Goal: Transaction & Acquisition: Purchase product/service

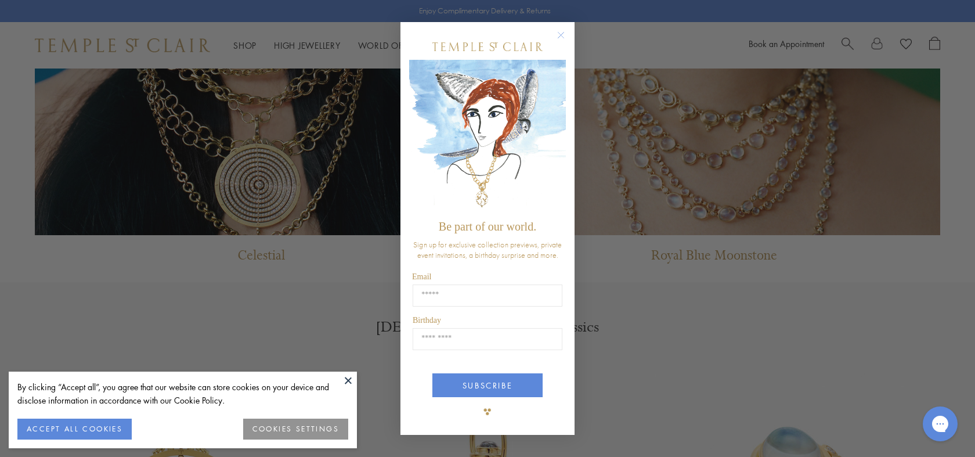
scroll to position [1338, 0]
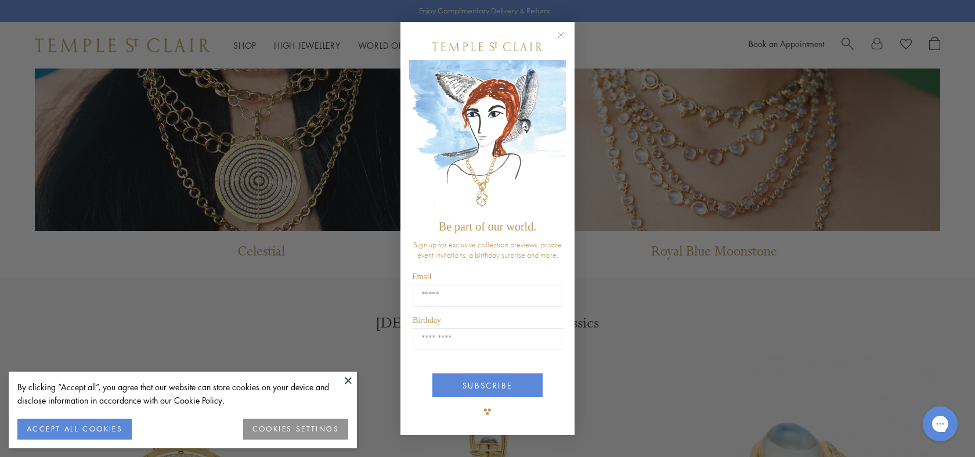
click at [564, 33] on circle "Close dialog" at bounding box center [561, 35] width 14 height 14
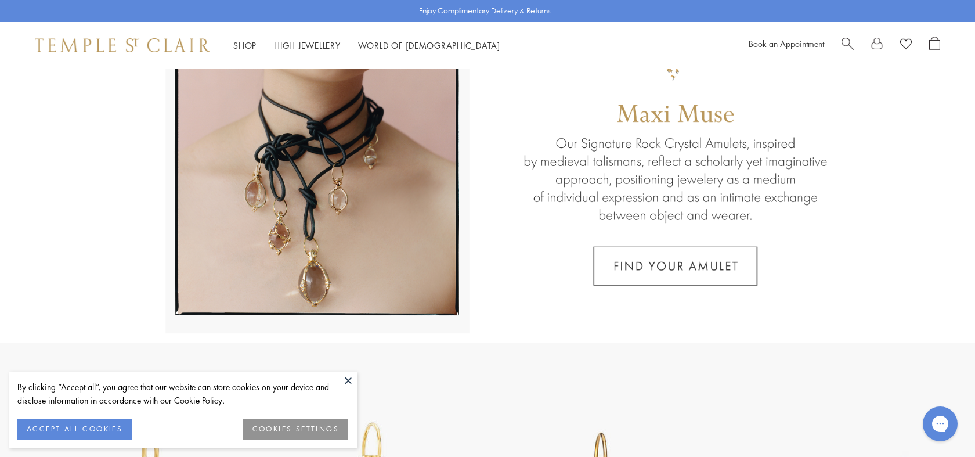
scroll to position [6, 0]
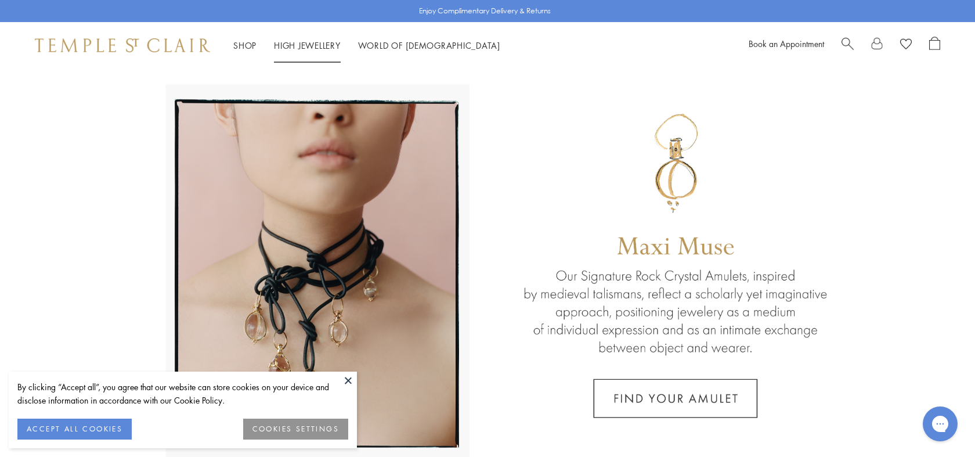
click at [311, 42] on link "High Jewellery High Jewellery" at bounding box center [307, 45] width 67 height 12
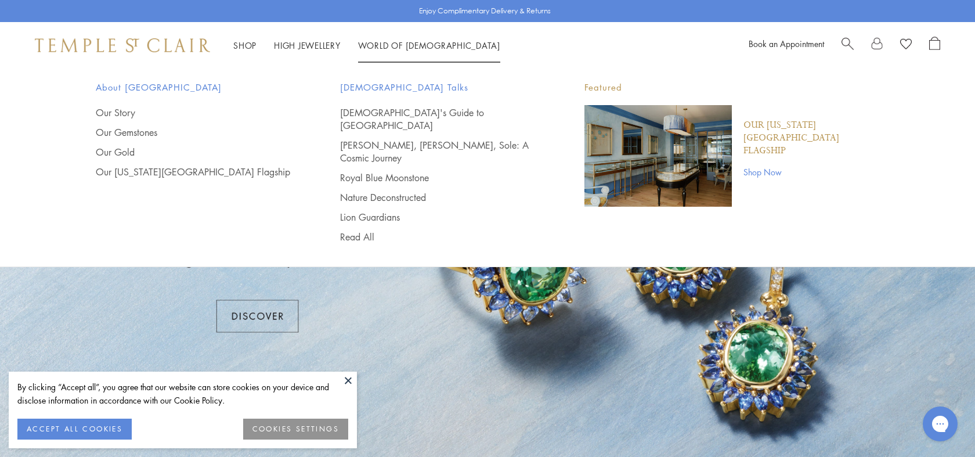
click at [417, 43] on link "World of Temple World of Temple" at bounding box center [429, 45] width 142 height 12
click at [766, 165] on link "Shop Now" at bounding box center [812, 171] width 136 height 13
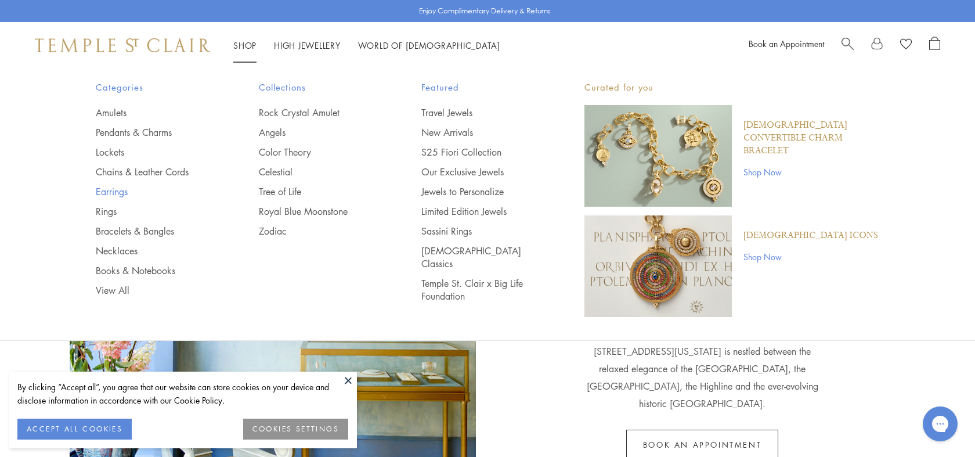
click at [117, 189] on link "Earrings" at bounding box center [154, 191] width 117 height 13
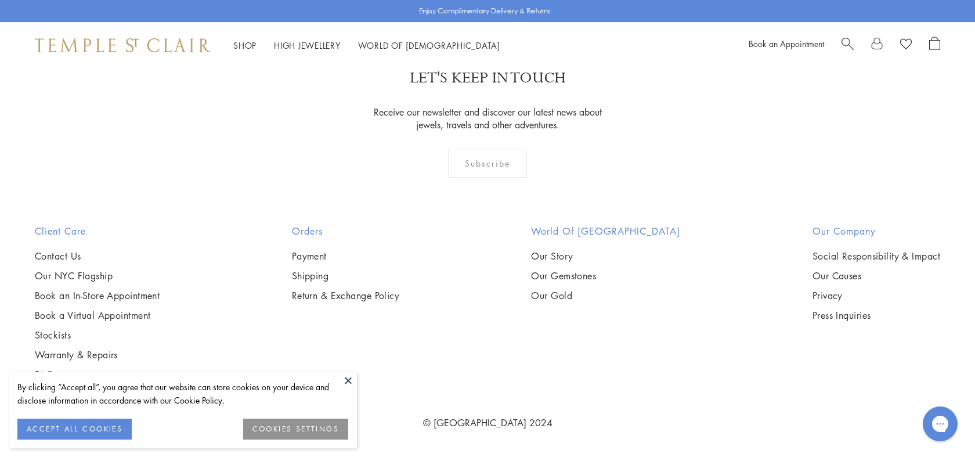
scroll to position [2327, 0]
click at [0, 0] on img at bounding box center [0, 0] width 0 height 0
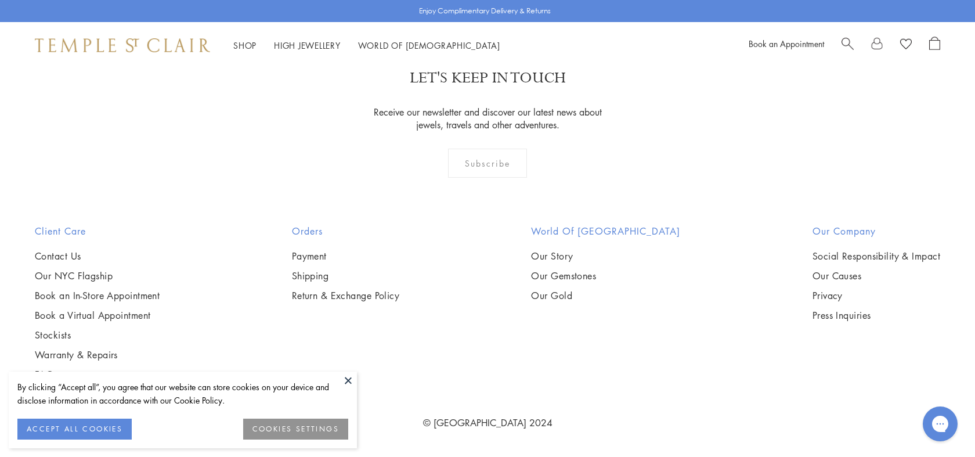
click at [349, 380] on button at bounding box center [348, 380] width 17 height 17
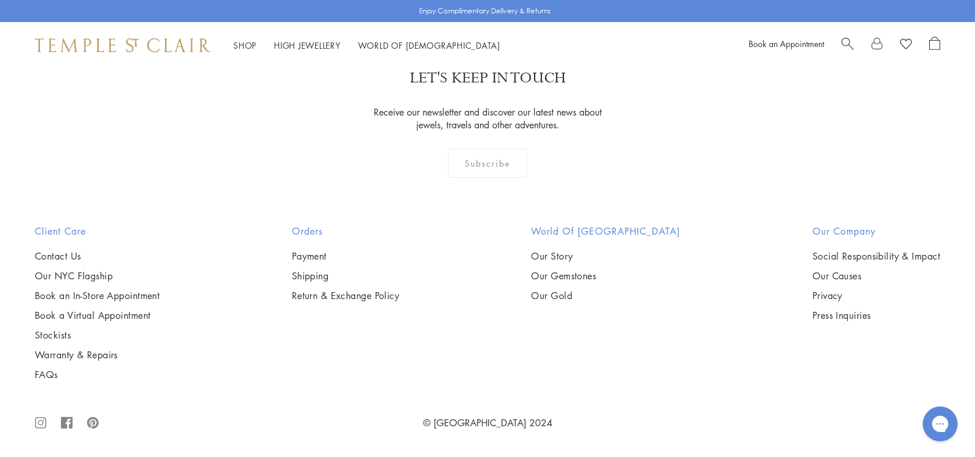
click at [0, 0] on img at bounding box center [0, 0] width 0 height 0
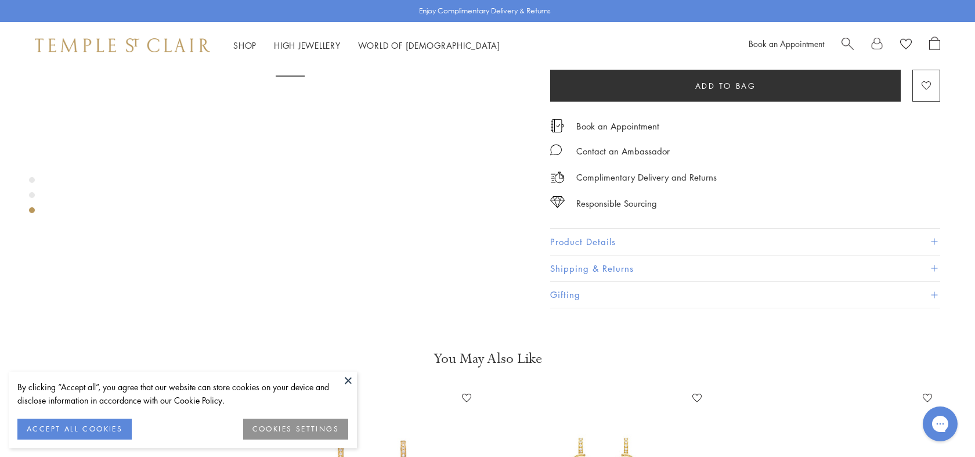
scroll to position [1208, 0]
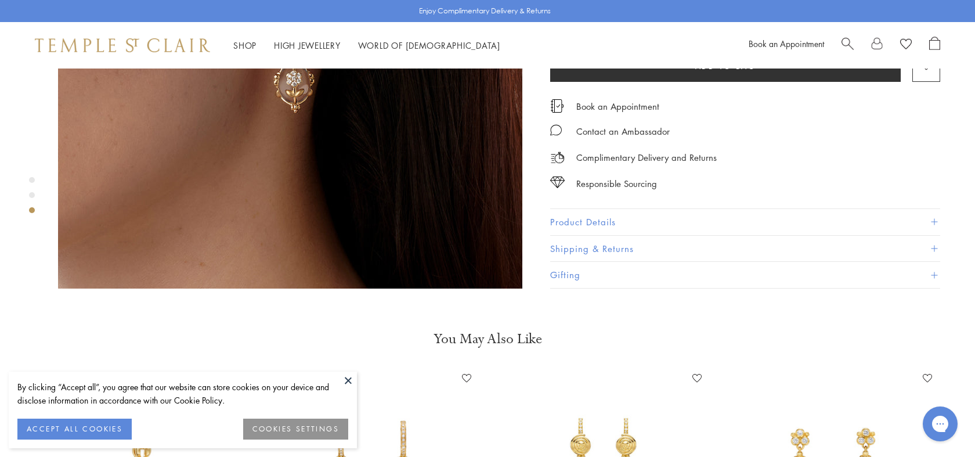
click at [73, 431] on button "ACCEPT ALL COOKIES" at bounding box center [74, 429] width 114 height 21
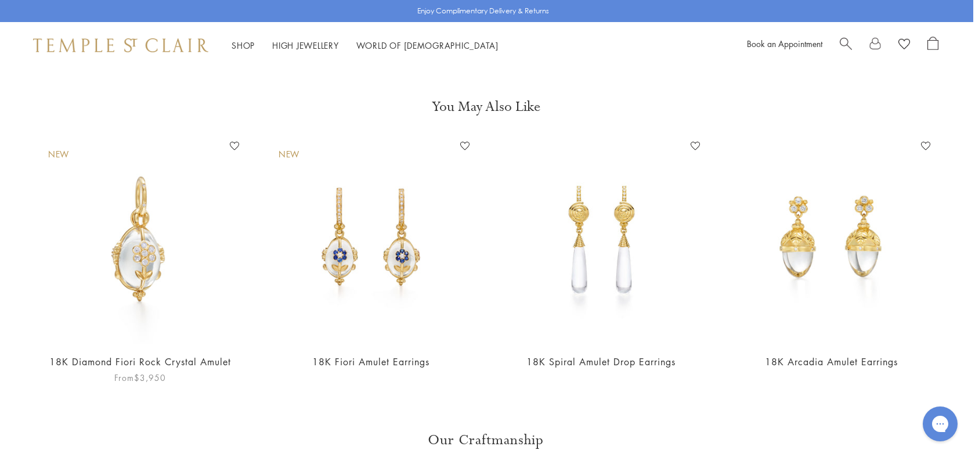
scroll to position [1455, 2]
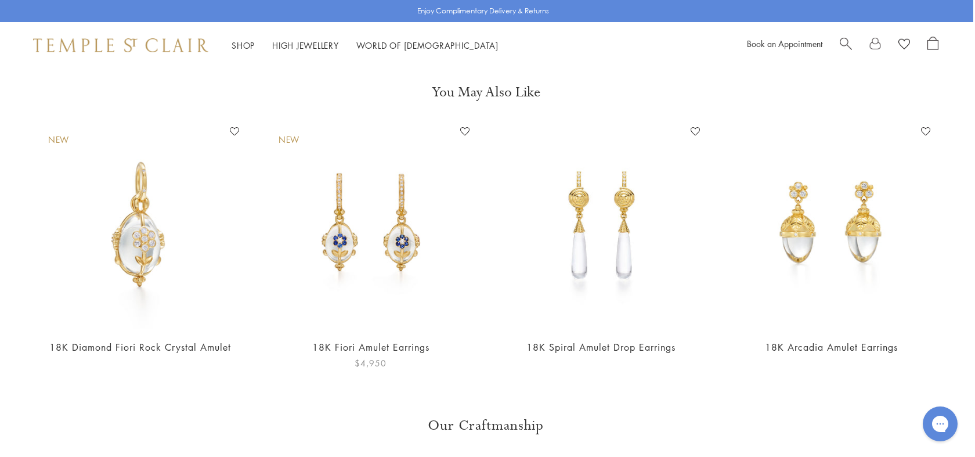
click at [399, 213] on img at bounding box center [370, 225] width 207 height 207
